Goal: Task Accomplishment & Management: Use online tool/utility

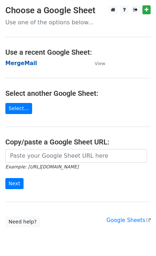
click at [25, 66] on strong "MergeMail" at bounding box center [21, 63] width 32 height 6
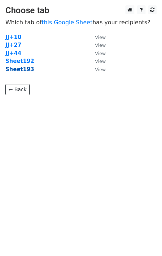
click at [25, 71] on strong "Sheet193" at bounding box center [19, 69] width 29 height 6
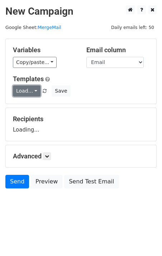
click at [27, 94] on link "Load..." at bounding box center [27, 91] width 28 height 11
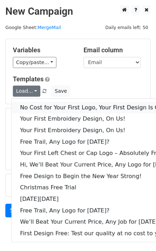
click at [40, 107] on link "No Cost for Your First Logo, Your First Design Is On Us!" at bounding box center [97, 107] width 173 height 11
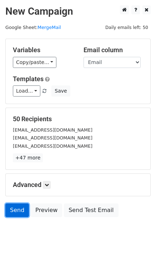
click at [13, 209] on link "Send" at bounding box center [17, 211] width 24 height 14
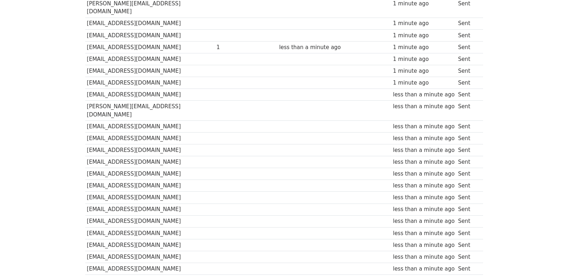
scroll to position [498, 0]
